Goal: Navigation & Orientation: Find specific page/section

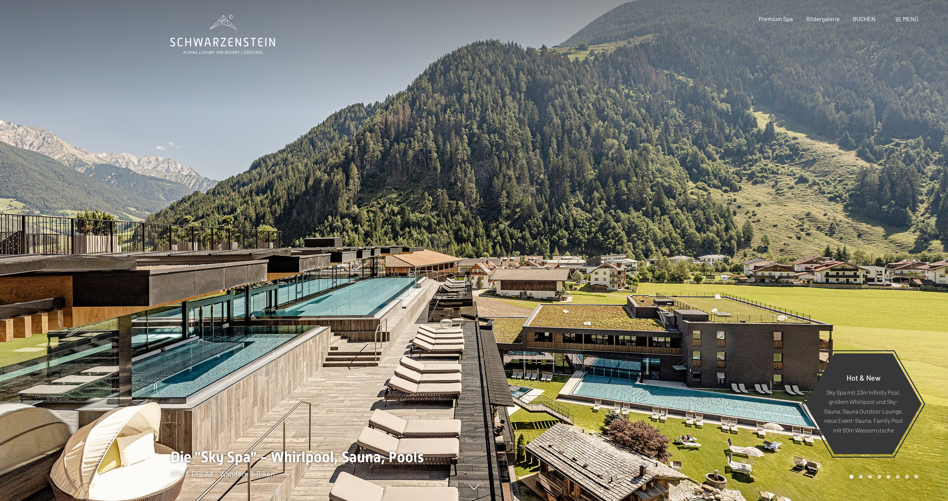
click at [767, 276] on div at bounding box center [711, 250] width 474 height 501
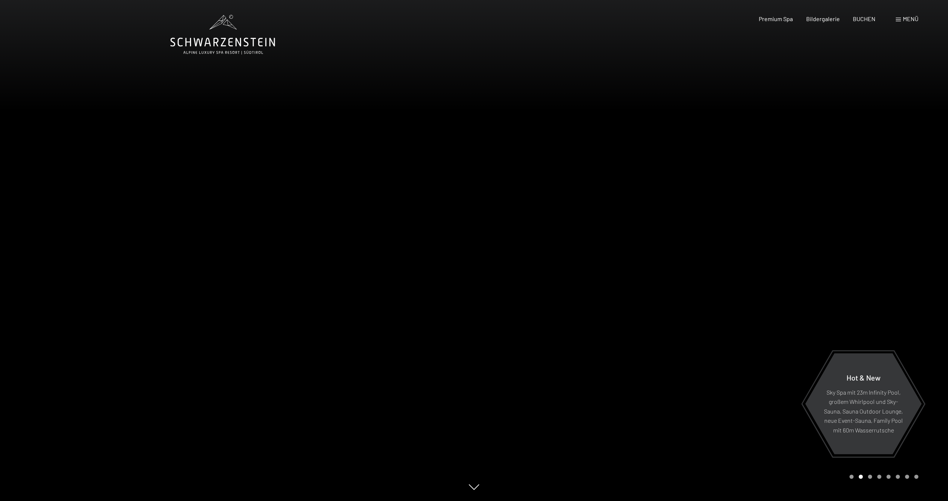
click at [857, 267] on div at bounding box center [711, 250] width 474 height 501
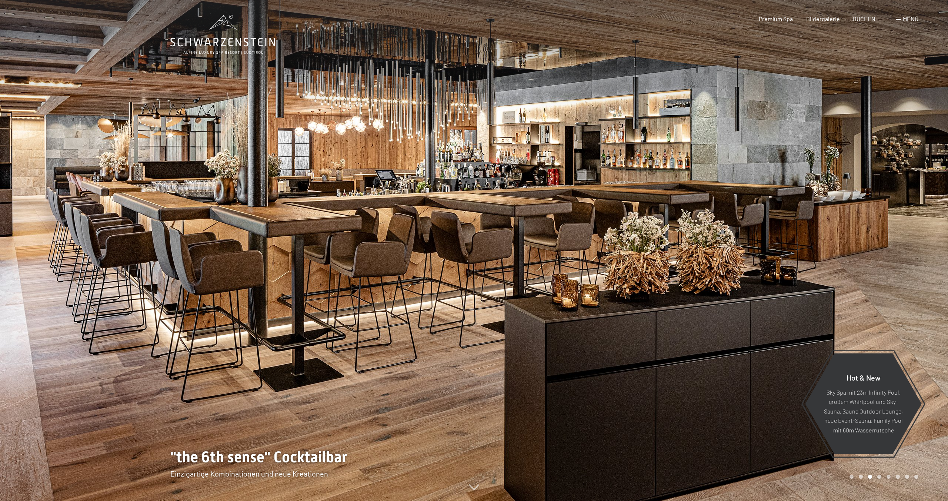
click at [857, 267] on div at bounding box center [711, 250] width 474 height 501
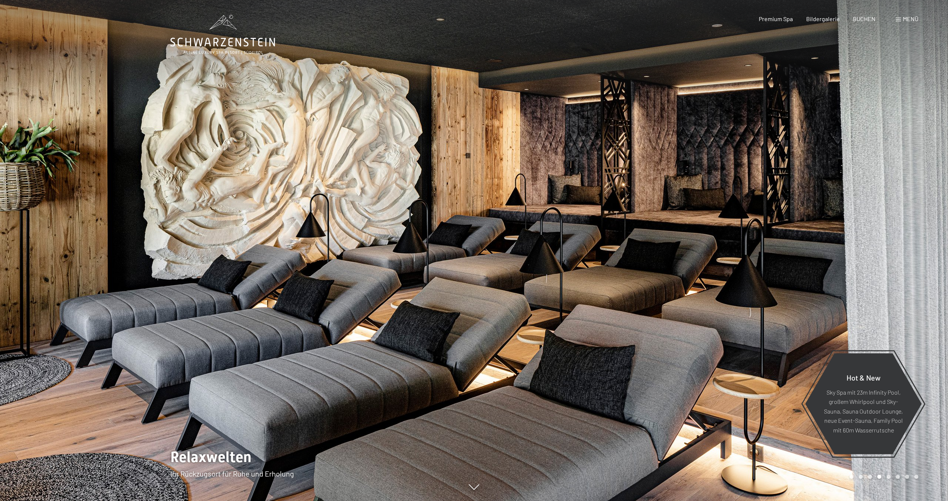
click at [857, 267] on div at bounding box center [711, 250] width 474 height 501
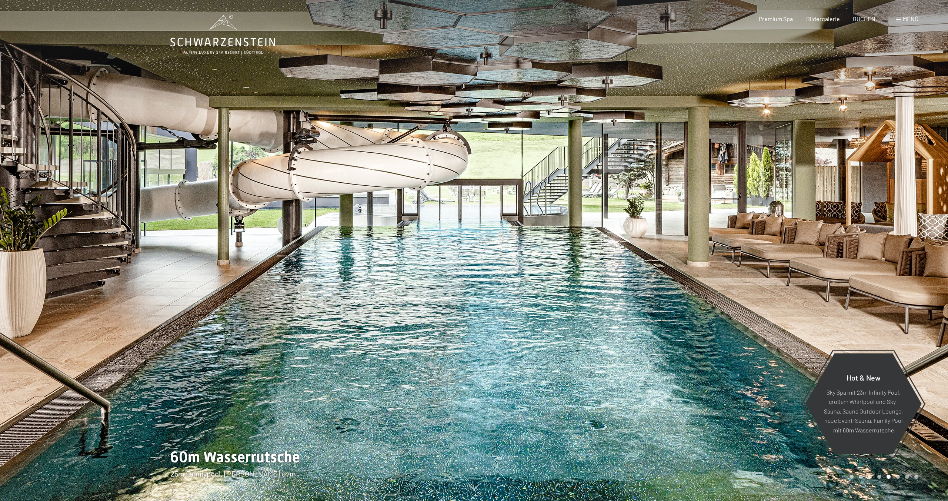
click at [857, 267] on div at bounding box center [711, 250] width 474 height 501
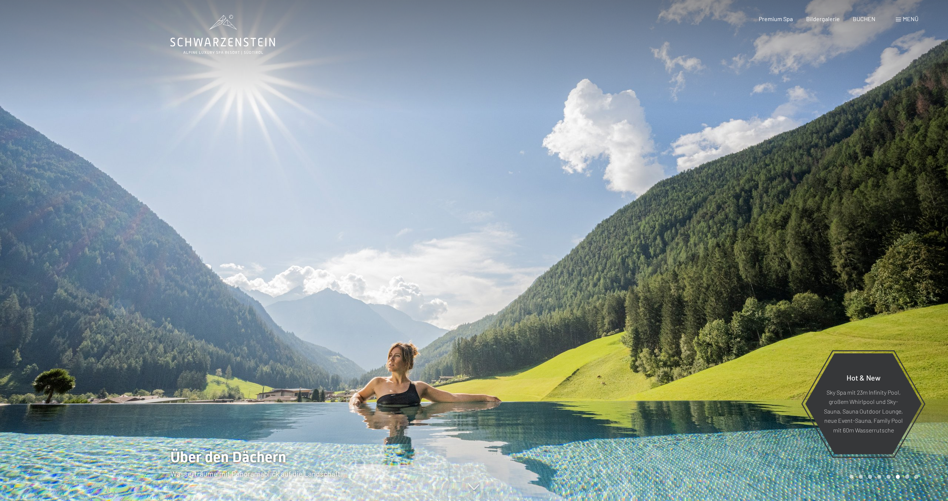
click at [858, 267] on div at bounding box center [711, 250] width 474 height 501
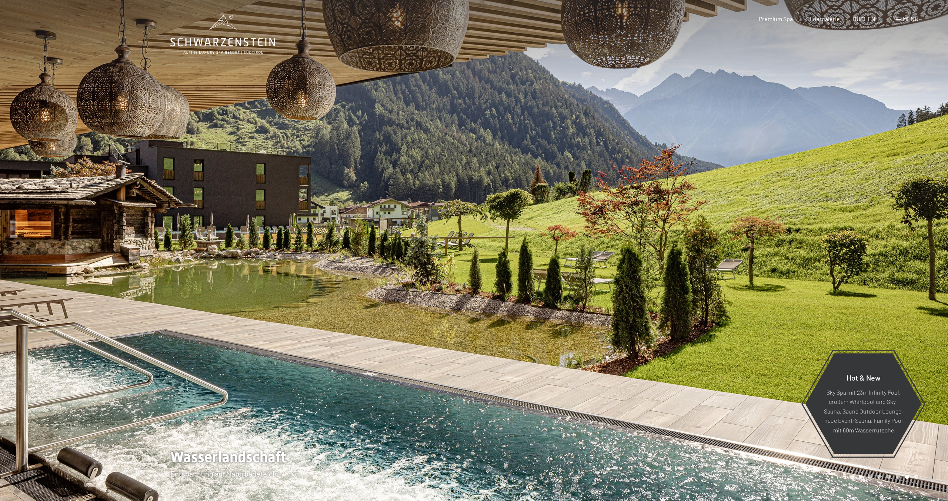
click at [858, 267] on div at bounding box center [711, 250] width 474 height 501
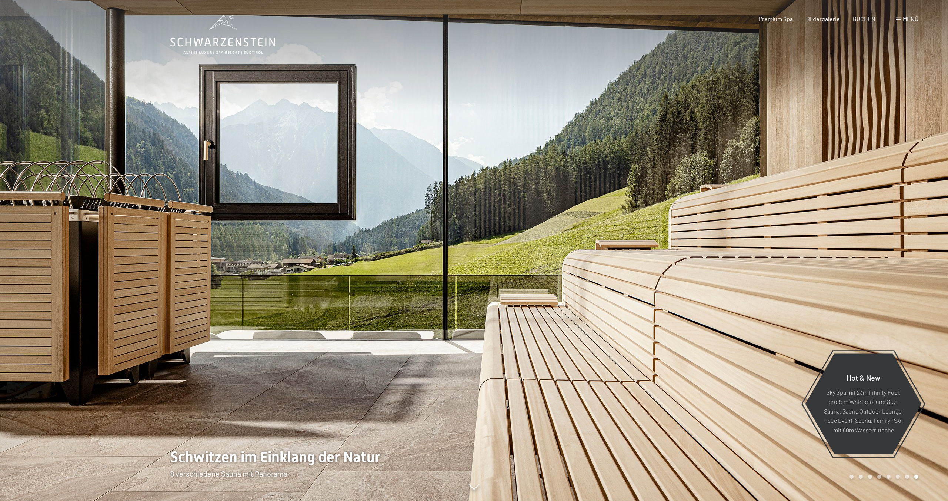
click at [858, 267] on div at bounding box center [711, 250] width 474 height 501
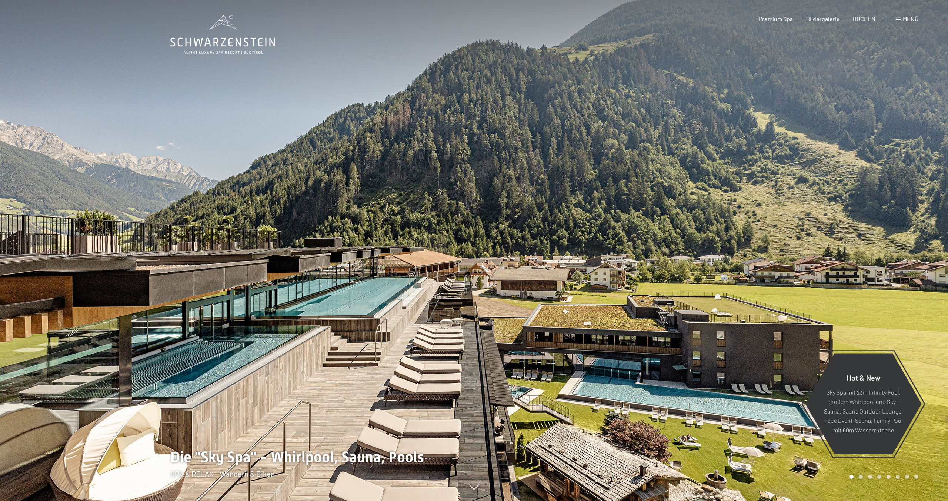
click at [858, 267] on div at bounding box center [711, 250] width 474 height 501
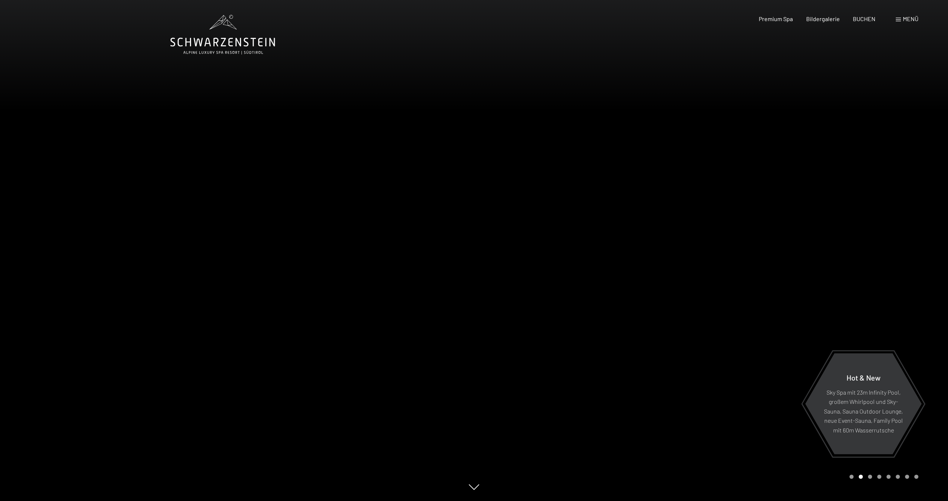
click at [858, 267] on div at bounding box center [711, 250] width 474 height 501
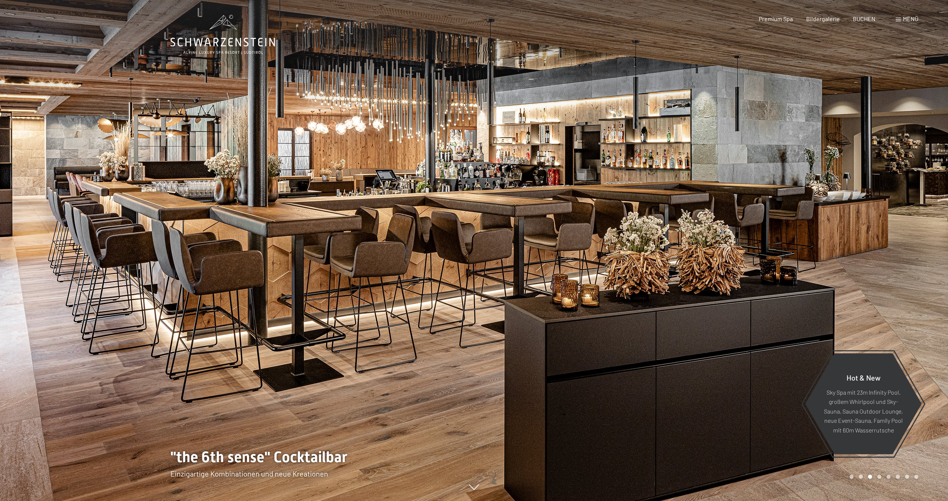
click at [858, 267] on div at bounding box center [711, 250] width 474 height 501
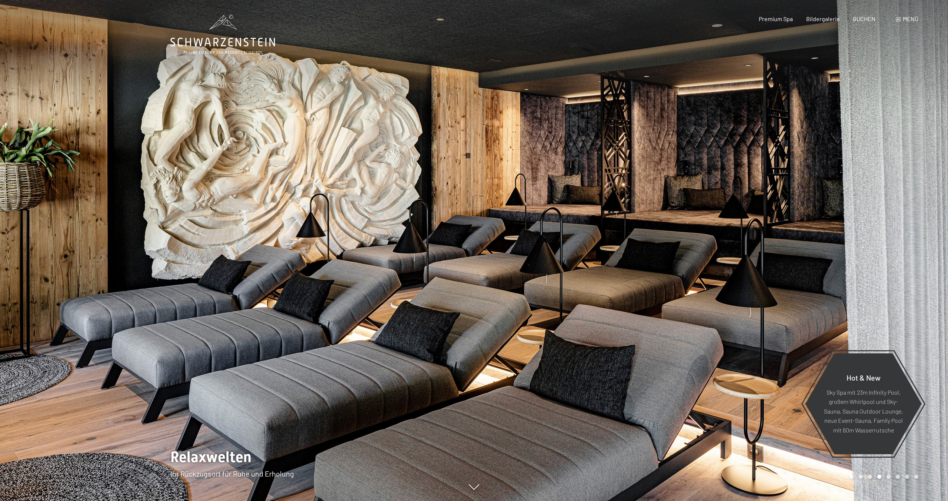
click at [106, 295] on div at bounding box center [237, 250] width 474 height 501
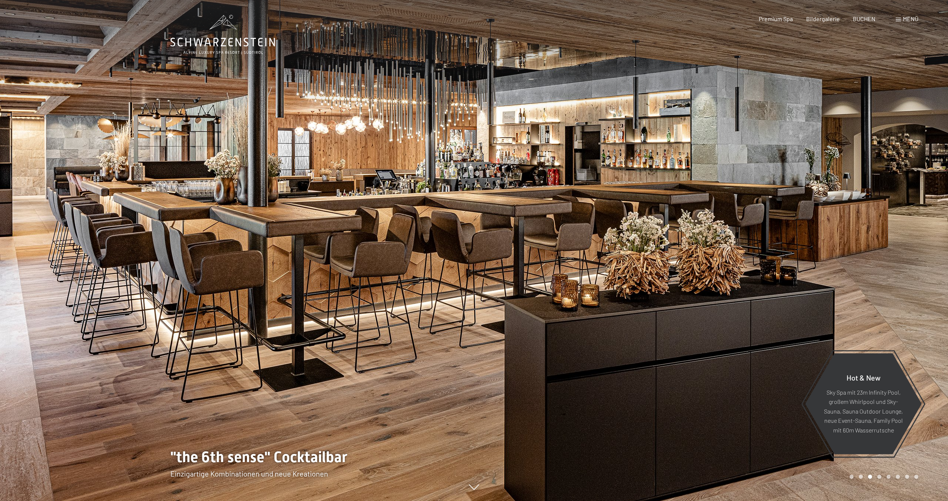
click at [472, 488] on icon at bounding box center [474, 487] width 10 height 6
